Goal: Find specific page/section: Find specific page/section

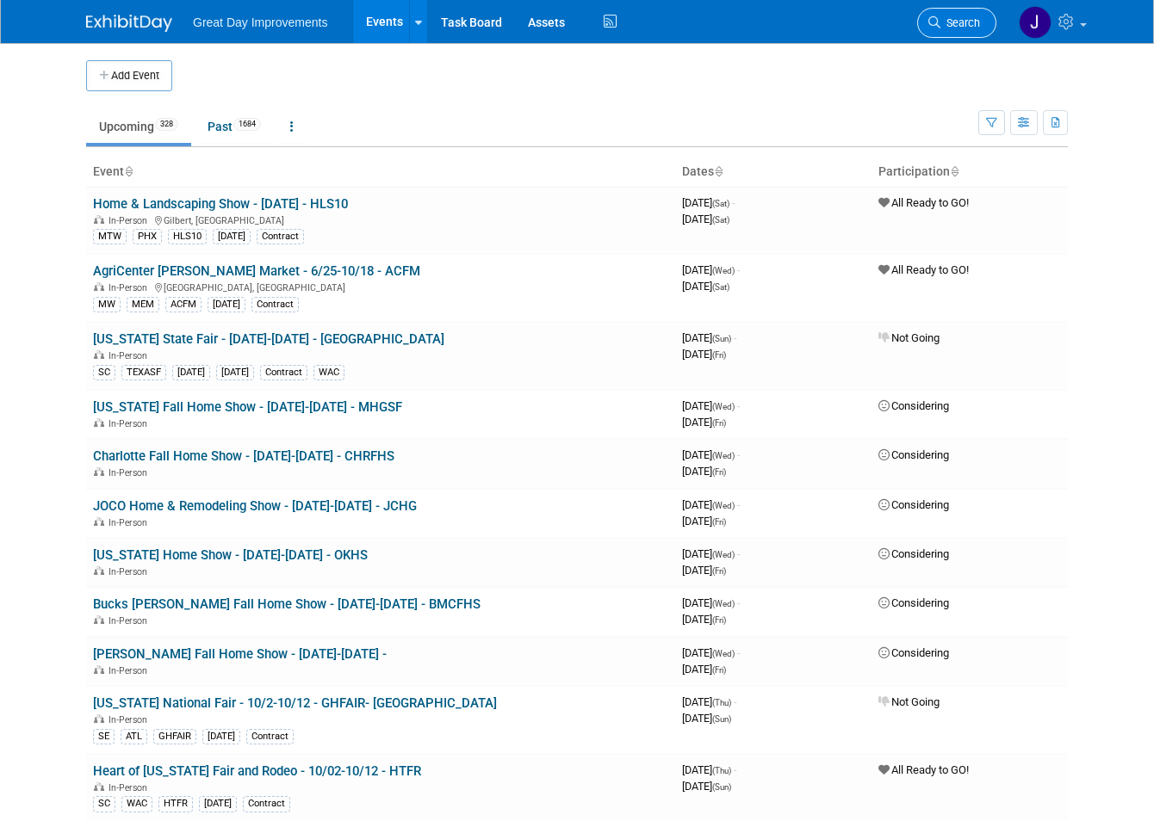
click at [970, 28] on span "Search" at bounding box center [960, 22] width 40 height 13
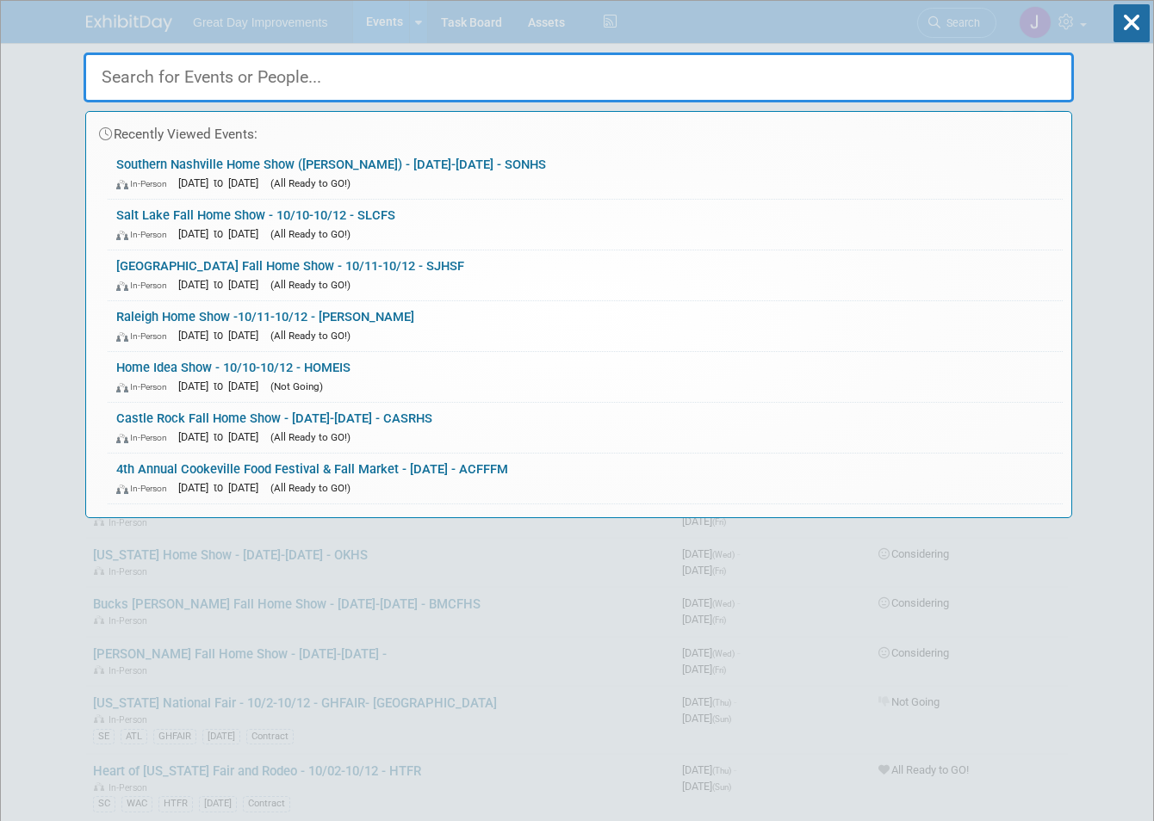
paste input "Novi Home Show"
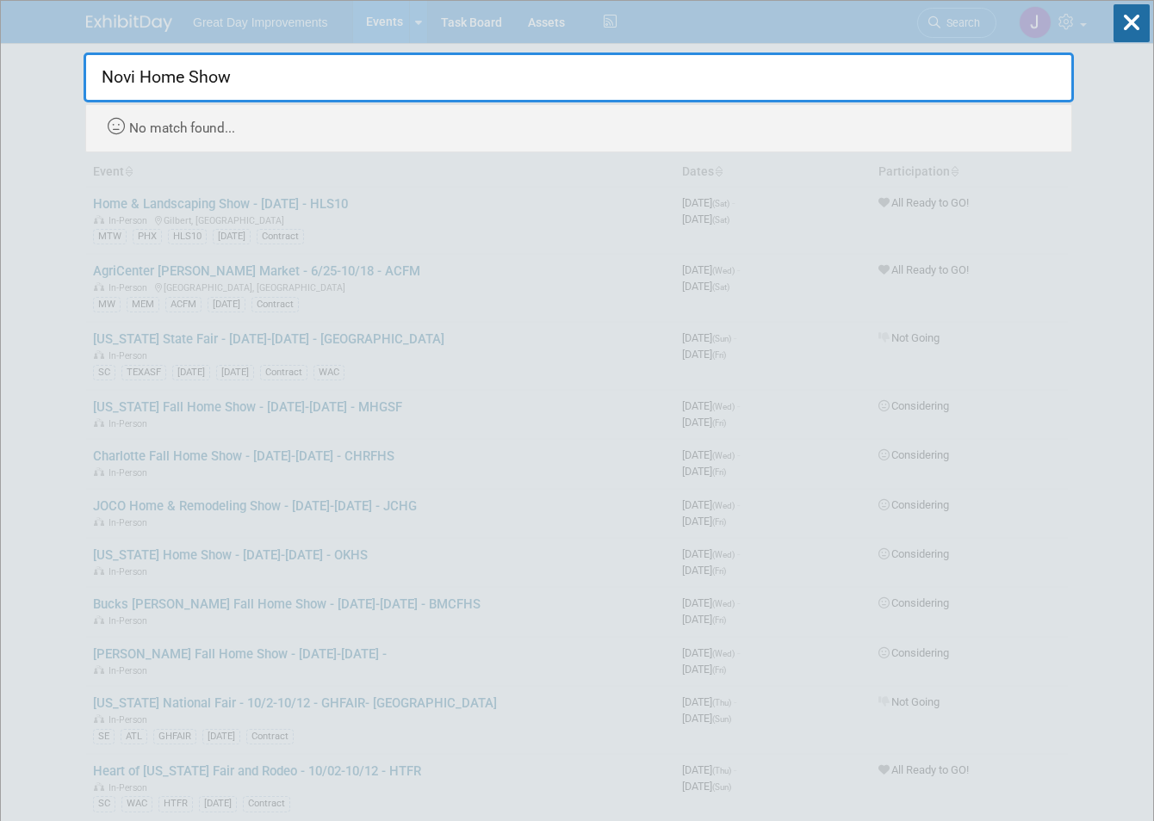
click at [175, 74] on input "Novi Home Show" at bounding box center [579, 78] width 990 height 50
drag, startPoint x: 171, startPoint y: 75, endPoint x: 281, endPoint y: 68, distance: 109.6
click at [281, 68] on input "Novi Home Show" at bounding box center [579, 78] width 990 height 50
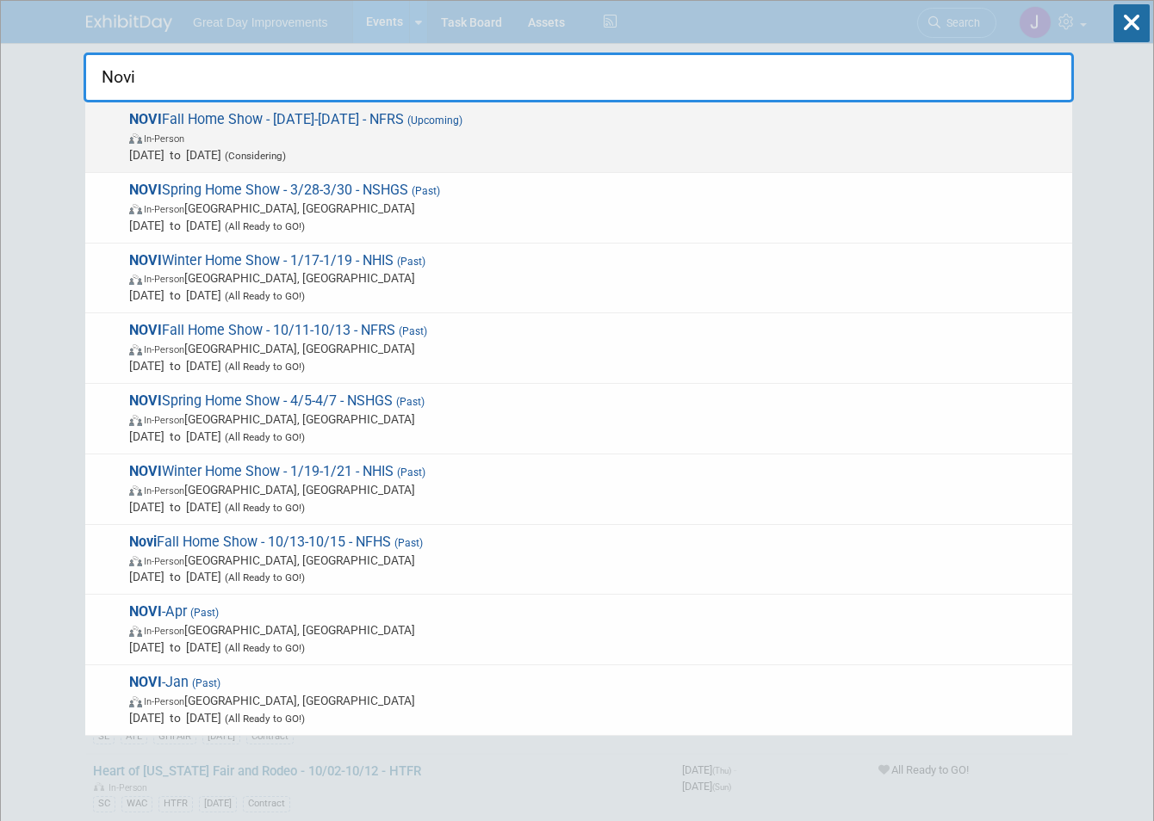
type input "Novi"
click at [477, 133] on span "In-Person" at bounding box center [596, 137] width 934 height 17
